Goal: Find specific page/section: Find specific page/section

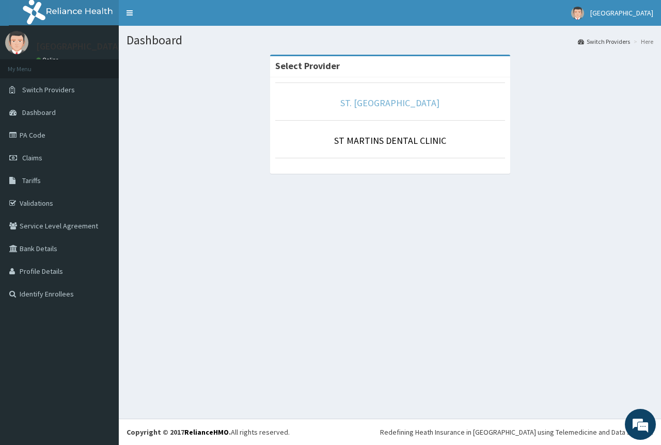
click at [384, 103] on link "ST. [GEOGRAPHIC_DATA]" at bounding box center [389, 103] width 99 height 12
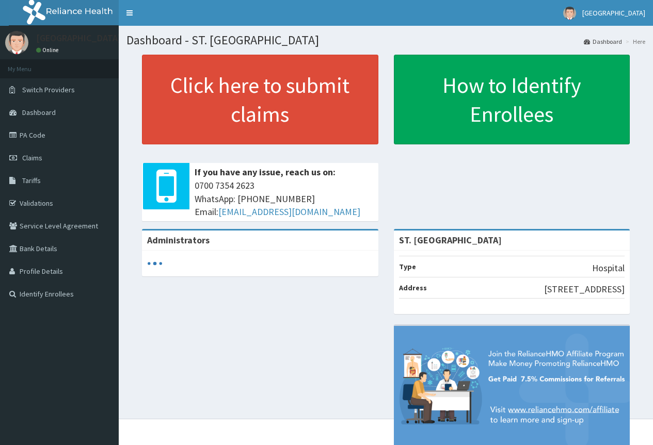
click at [38, 136] on link "PA Code" at bounding box center [59, 135] width 119 height 23
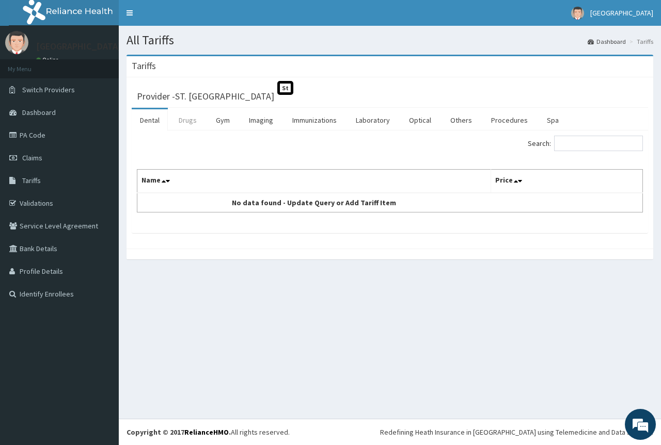
click at [191, 116] on link "Drugs" at bounding box center [187, 120] width 35 height 22
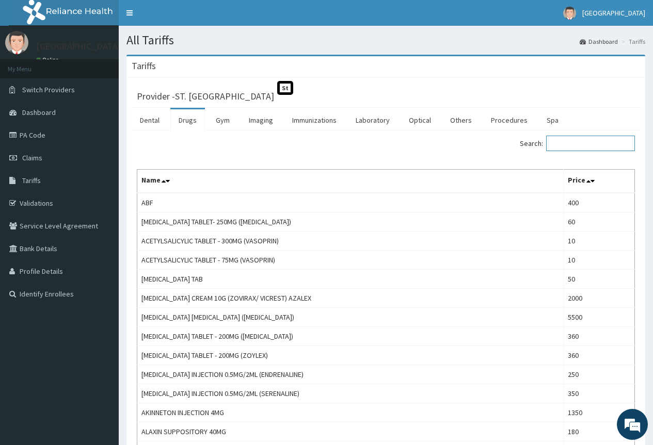
click at [570, 143] on input "Search:" at bounding box center [590, 143] width 89 height 15
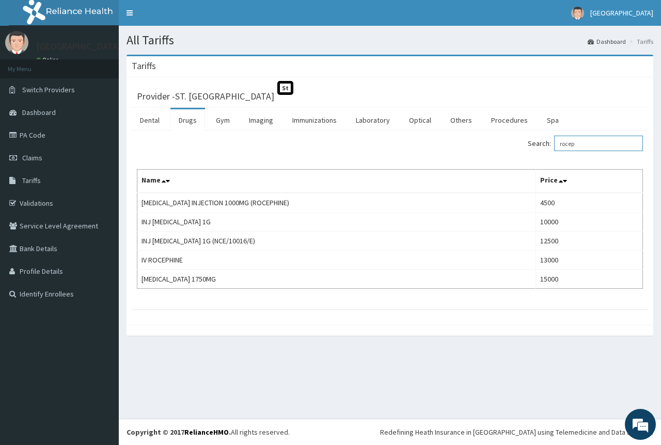
type input "rocep"
